Goal: Transaction & Acquisition: Purchase product/service

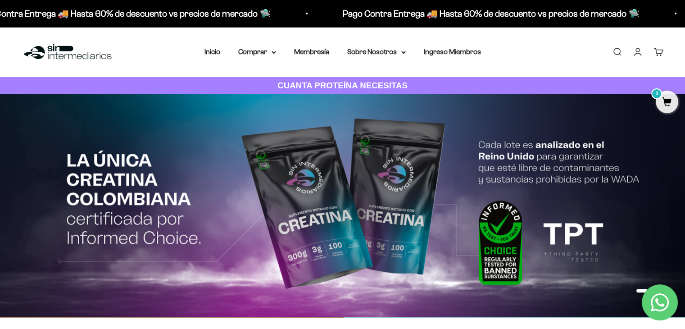
click at [643, 57] on link "Iniciar sesión" at bounding box center [638, 52] width 10 height 10
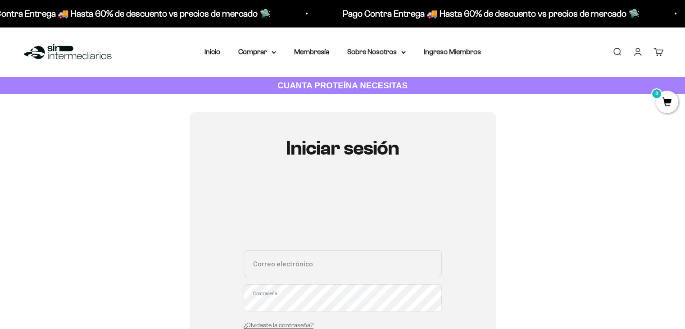
click at [308, 259] on input "Correo electrónico" at bounding box center [343, 263] width 198 height 27
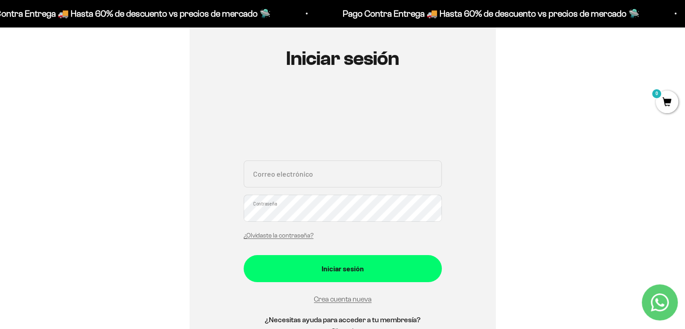
scroll to position [90, 0]
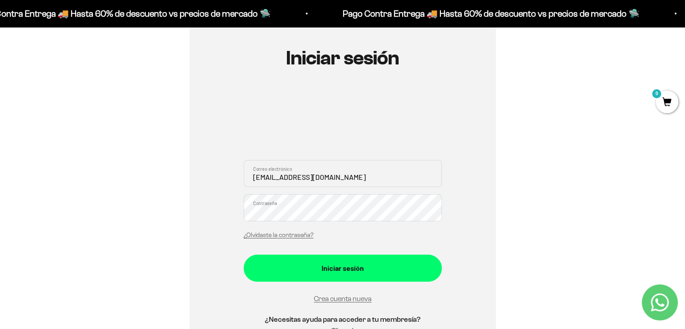
type input "nasc25@hotmail.com"
click at [244, 254] on button "Iniciar sesión" at bounding box center [343, 267] width 198 height 27
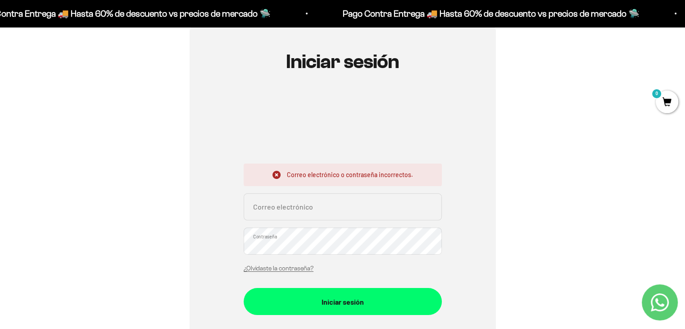
scroll to position [90, 0]
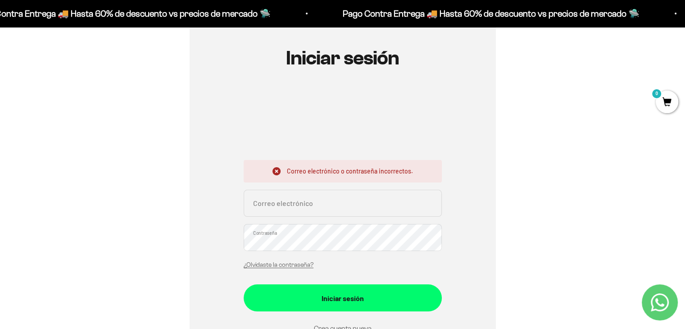
click at [306, 200] on input "Correo electrónico" at bounding box center [343, 203] width 198 height 27
type input "nasc25@hotmail.com"
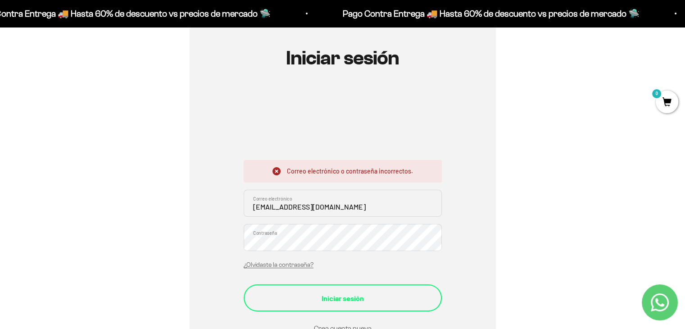
click at [389, 300] on div "Iniciar sesión" at bounding box center [343, 298] width 162 height 12
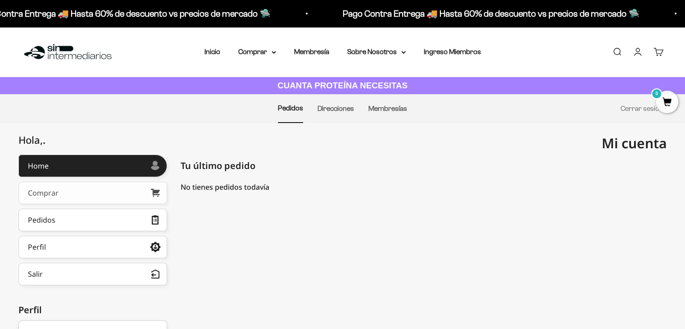
click at [156, 196] on icon at bounding box center [155, 193] width 9 height 8
click at [94, 218] on link "Pedidos" at bounding box center [92, 220] width 149 height 23
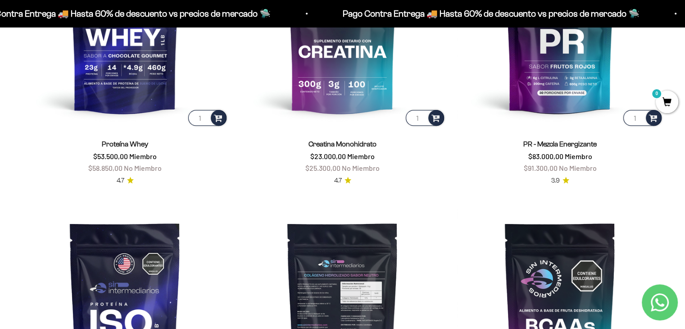
scroll to position [493, 0]
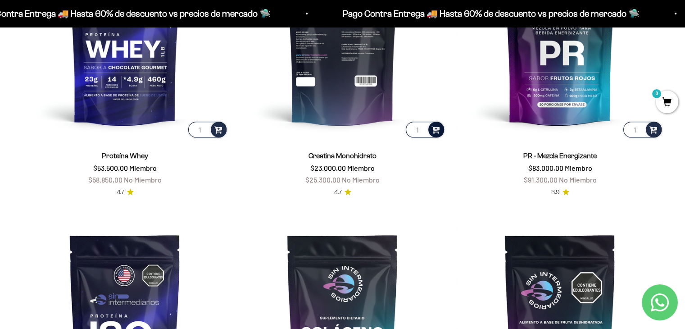
click at [441, 130] on div at bounding box center [436, 130] width 16 height 16
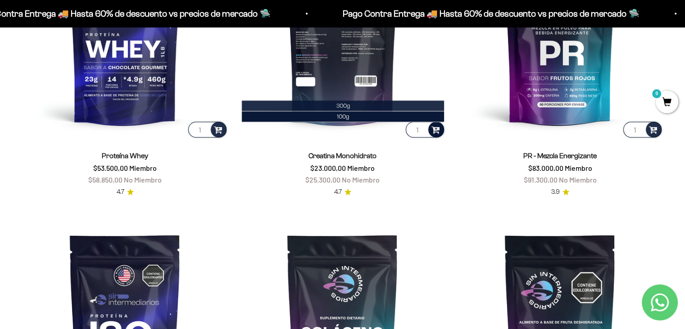
click at [345, 105] on span "300g" at bounding box center [343, 105] width 14 height 7
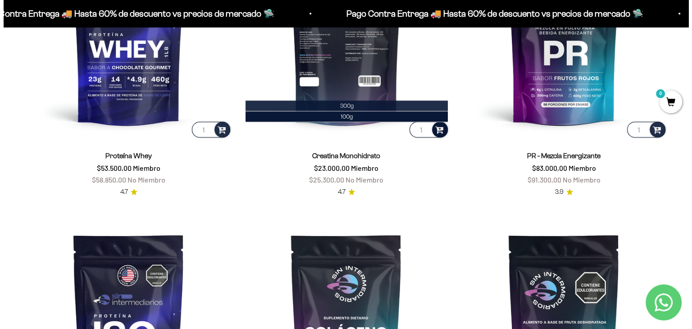
scroll to position [495, 0]
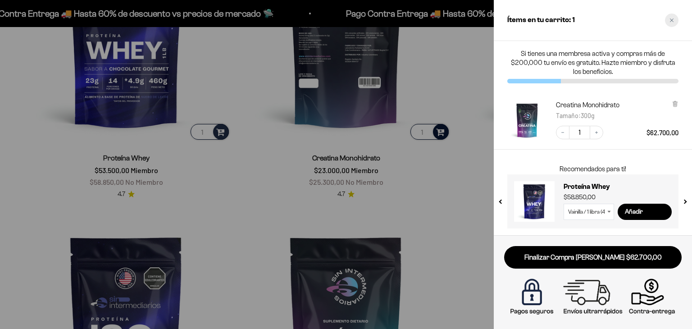
click at [673, 15] on div "Close cart" at bounding box center [672, 21] width 14 height 14
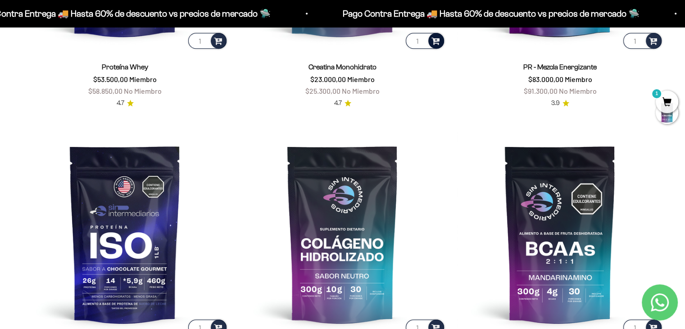
scroll to position [583, 0]
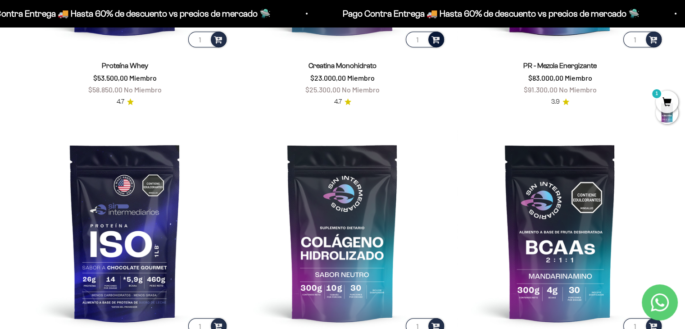
drag, startPoint x: 649, startPoint y: 39, endPoint x: 612, endPoint y: 123, distance: 92.7
click at [598, 128] on product-list "1 Proteína Whey $53.500,00 Miembro $58.850,00 No Miembro 4.7 1 Creatina Monohid…" at bounding box center [343, 117] width 642 height 551
click at [663, 93] on span "1" at bounding box center [667, 102] width 23 height 23
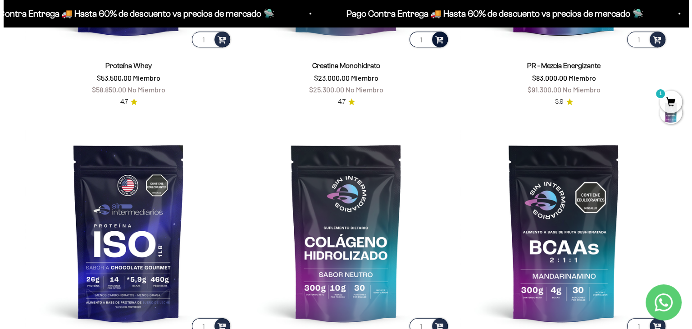
scroll to position [585, 0]
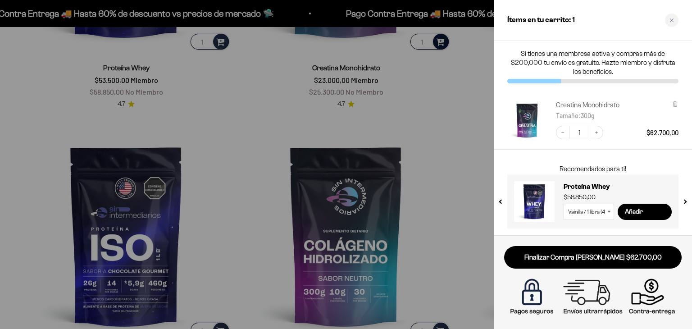
click at [604, 105] on link "Creatina Monohidrato" at bounding box center [587, 104] width 63 height 9
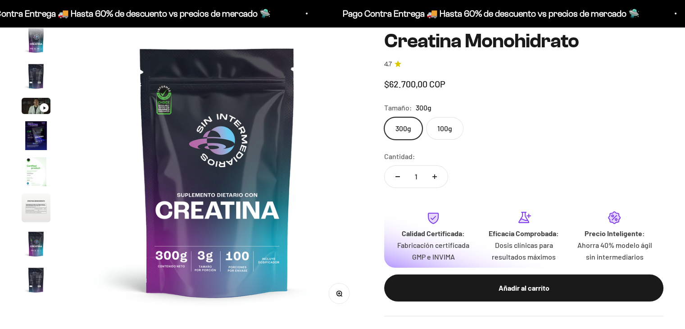
scroll to position [37, 0]
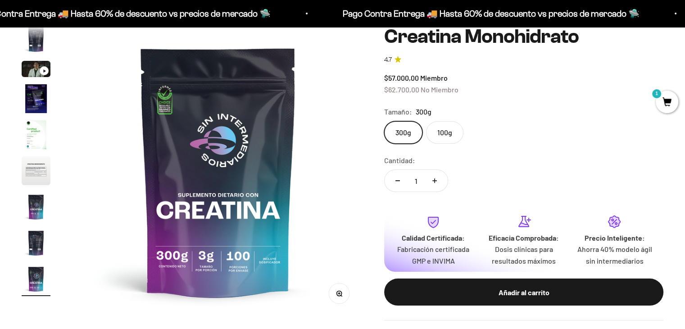
click at [40, 171] on img "Ir al artículo 6" at bounding box center [36, 170] width 29 height 29
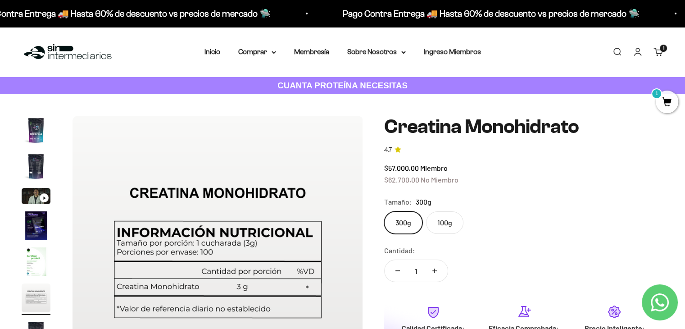
scroll to position [0, 0]
click at [46, 121] on img "Ir al artículo 1" at bounding box center [36, 130] width 29 height 29
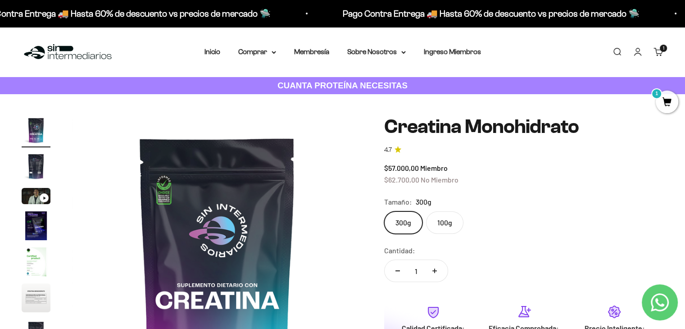
click at [665, 99] on span "1" at bounding box center [667, 102] width 23 height 23
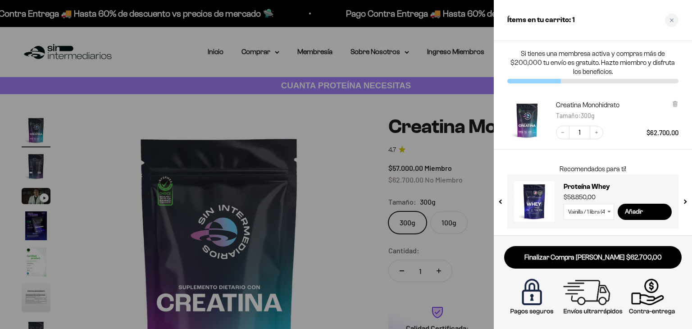
click at [567, 244] on div "Finalizar Compra [PERSON_NAME] $62.700,00" at bounding box center [593, 282] width 198 height 94
click at [569, 244] on div "Finalizar Compra [PERSON_NAME] $62.700,00" at bounding box center [593, 282] width 198 height 94
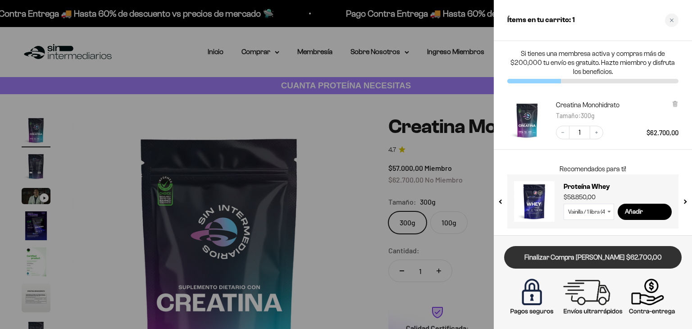
click at [573, 247] on link "Finalizar Compra [PERSON_NAME] $62.700,00" at bounding box center [592, 257] width 177 height 23
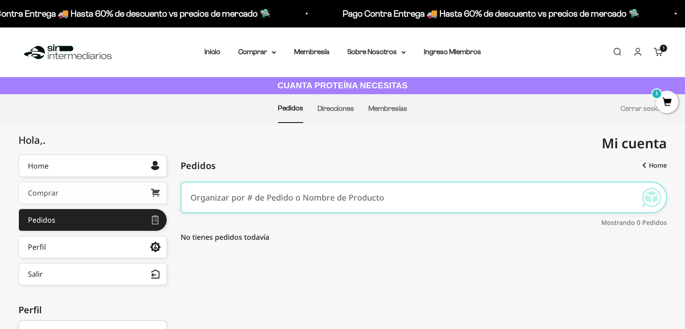
click at [100, 190] on link "Comprar" at bounding box center [92, 192] width 149 height 23
click at [337, 109] on link "Direcciones" at bounding box center [335, 108] width 36 height 8
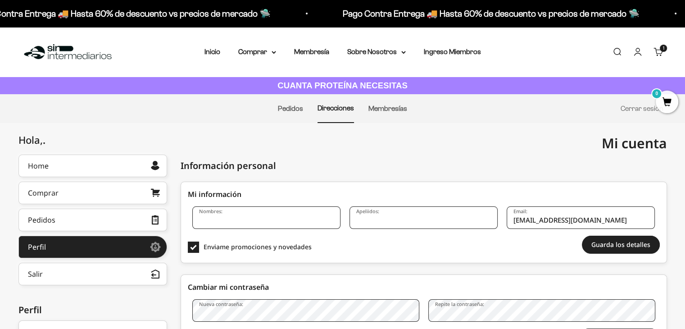
click at [380, 110] on link "Membresías" at bounding box center [387, 108] width 39 height 8
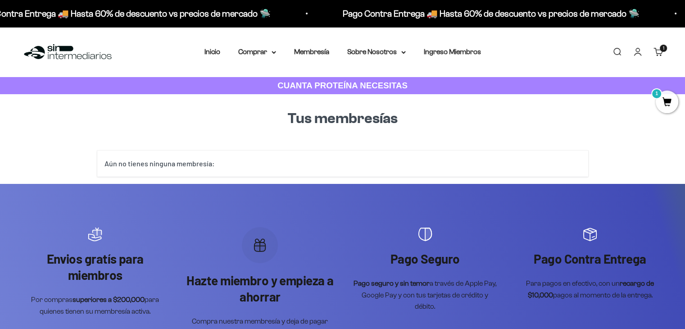
click at [258, 160] on div "Aún no tienes ninguna membresía:" at bounding box center [342, 163] width 491 height 26
click at [336, 91] on p "CUANTA PROTEÍNA NECESITAS" at bounding box center [342, 85] width 135 height 13
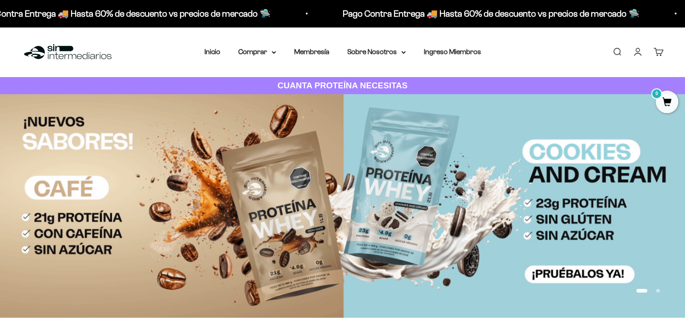
click at [635, 54] on link "Cuenta" at bounding box center [638, 52] width 10 height 10
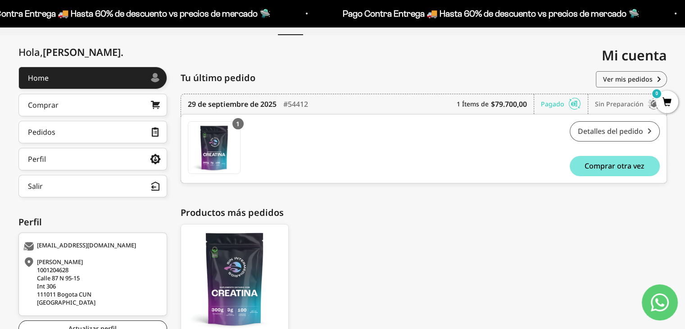
scroll to position [90, 0]
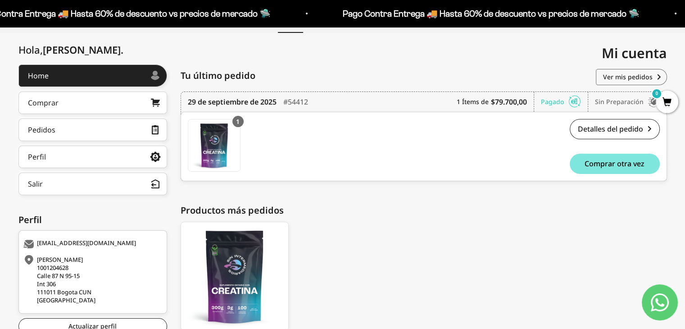
click at [609, 101] on div "Sin preparación" at bounding box center [627, 102] width 65 height 20
click at [620, 132] on link "Detalles del pedido" at bounding box center [615, 129] width 90 height 20
